Goal: Task Accomplishment & Management: Manage account settings

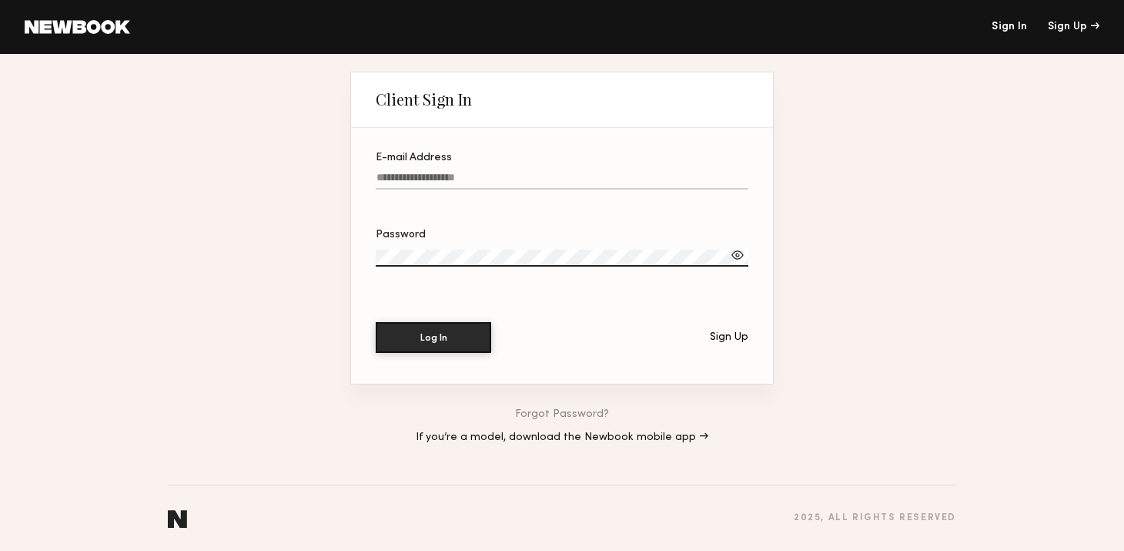
click at [393, 167] on label "E-mail Address" at bounding box center [562, 178] width 373 height 52
click at [393, 172] on input "E-mail Address" at bounding box center [562, 181] width 373 height 18
click at [402, 176] on input "E-mail Address" at bounding box center [562, 181] width 373 height 18
type input "**********"
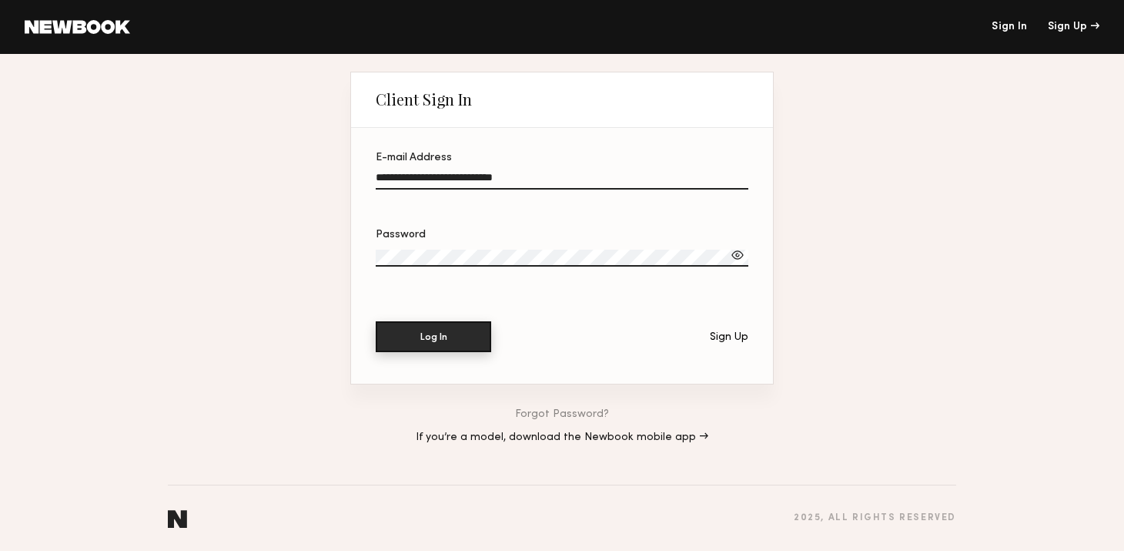
click at [427, 343] on button "Log In" at bounding box center [434, 336] width 116 height 31
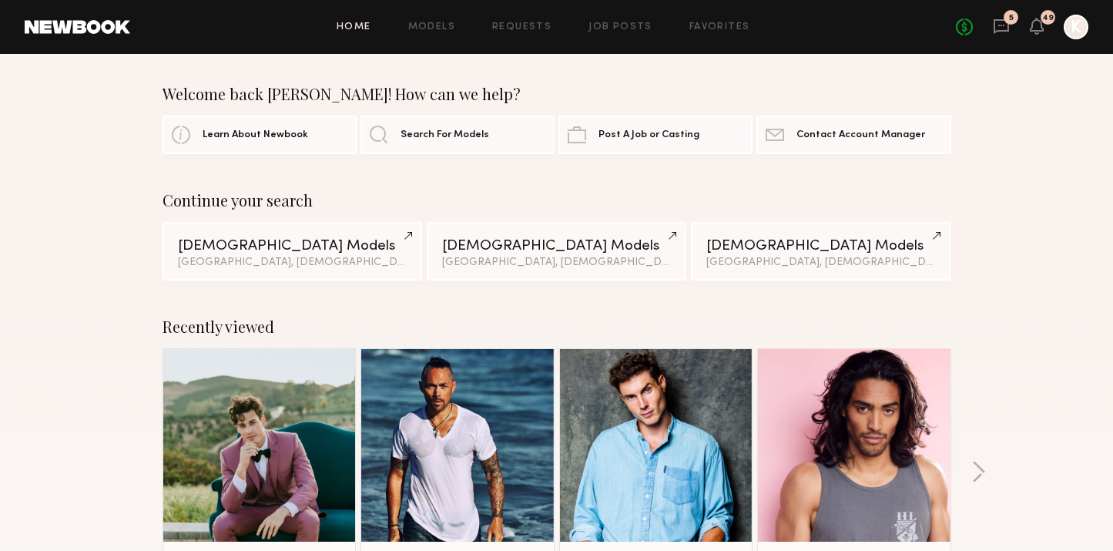
click at [1013, 22] on div "5" at bounding box center [1010, 17] width 15 height 15
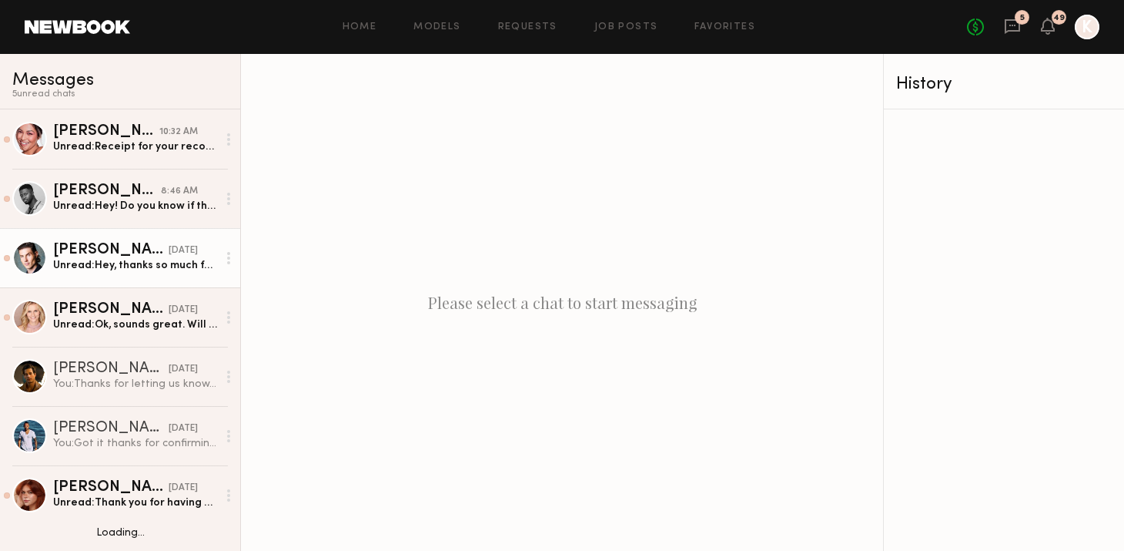
scroll to position [62, 0]
